Goal: Connect with others: Establish contact or relationships with other users

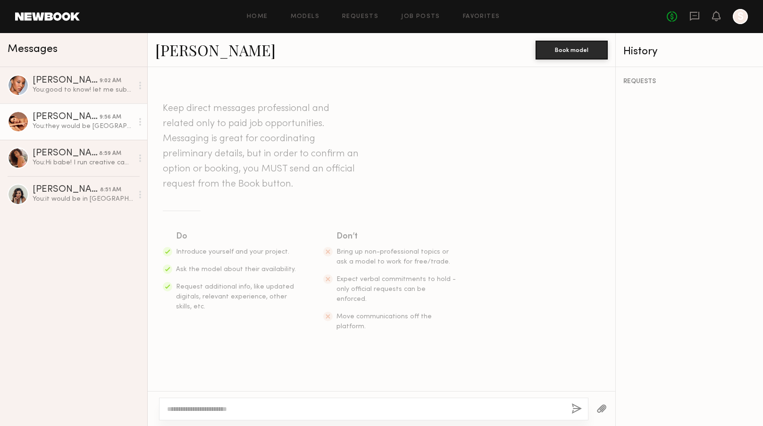
scroll to position [287, 0]
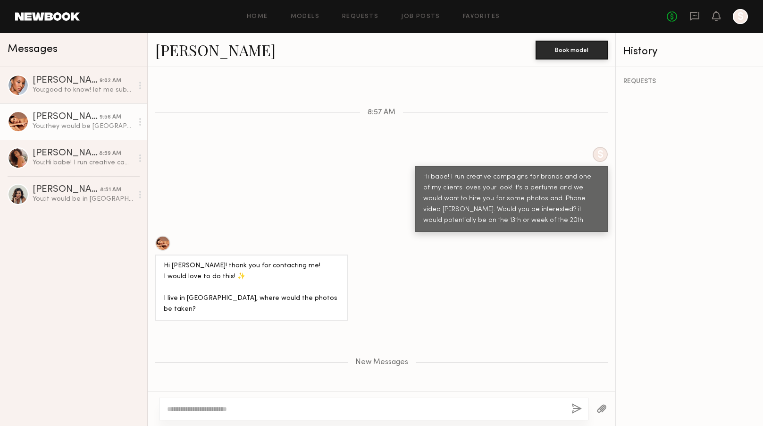
click at [163, 236] on div at bounding box center [162, 243] width 15 height 15
click at [86, 85] on div "[PERSON_NAME]" at bounding box center [66, 80] width 67 height 9
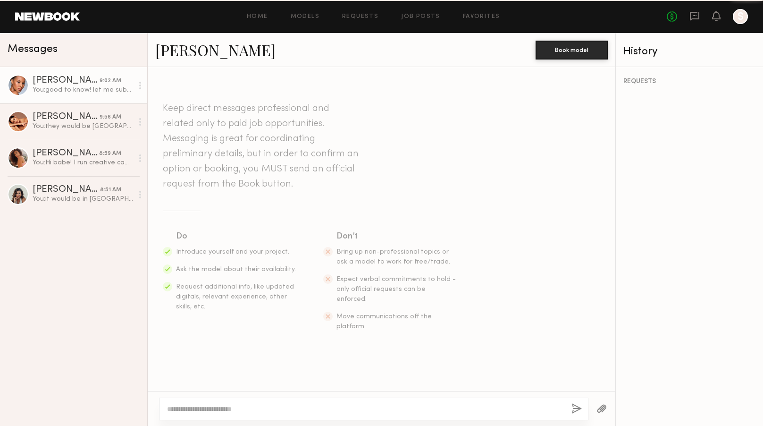
scroll to position [360, 0]
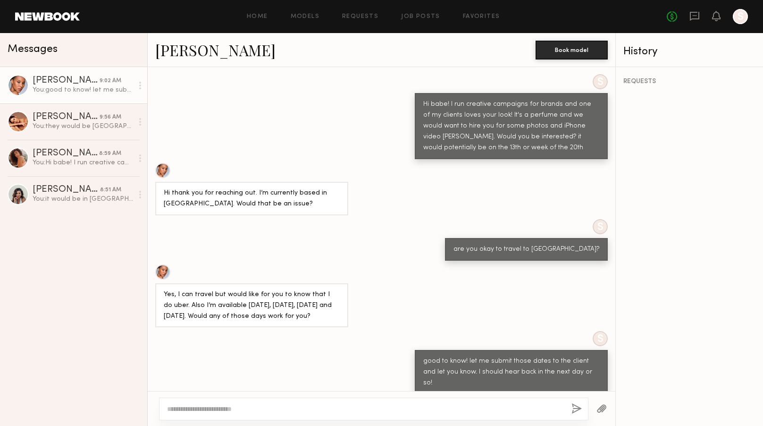
click at [162, 163] on div at bounding box center [162, 170] width 15 height 15
click at [87, 187] on div "Iryna M." at bounding box center [67, 189] width 68 height 9
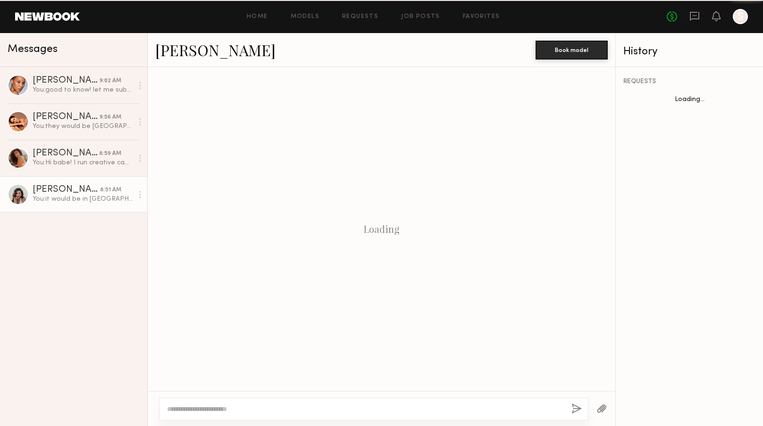
scroll to position [292, 0]
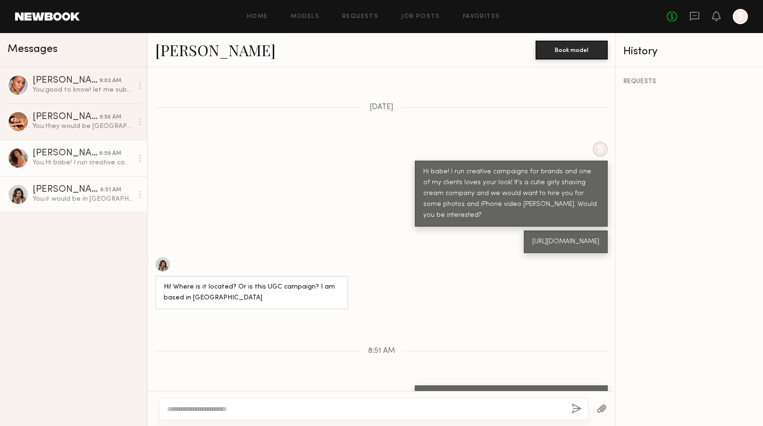
click at [87, 156] on div "Maya N." at bounding box center [66, 153] width 67 height 9
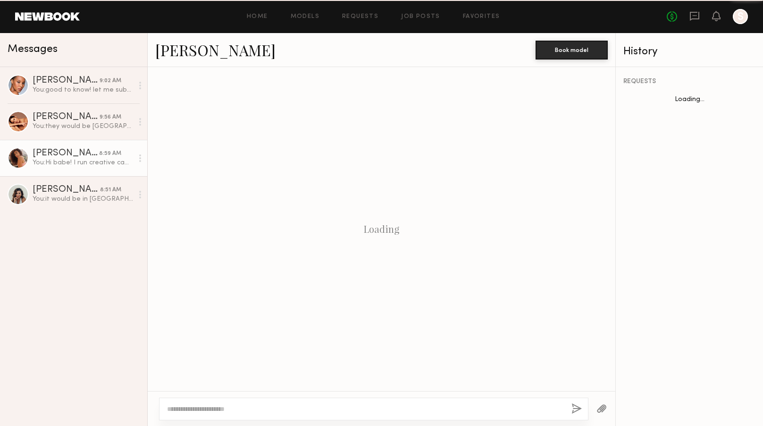
scroll to position [113, 0]
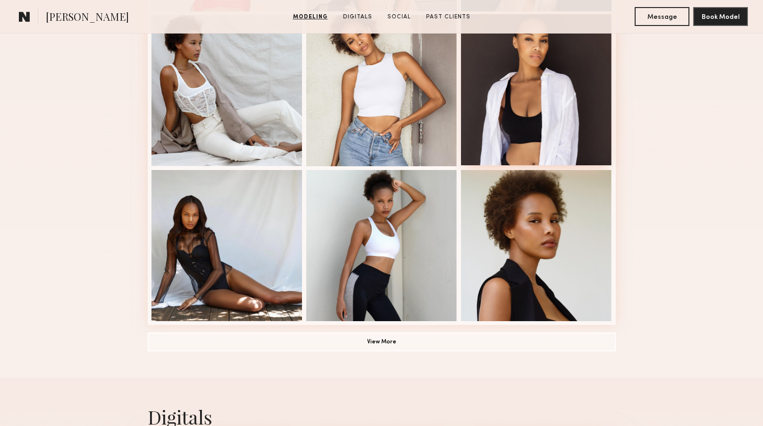
scroll to position [747, 0]
